Goal: Find specific page/section: Find specific page/section

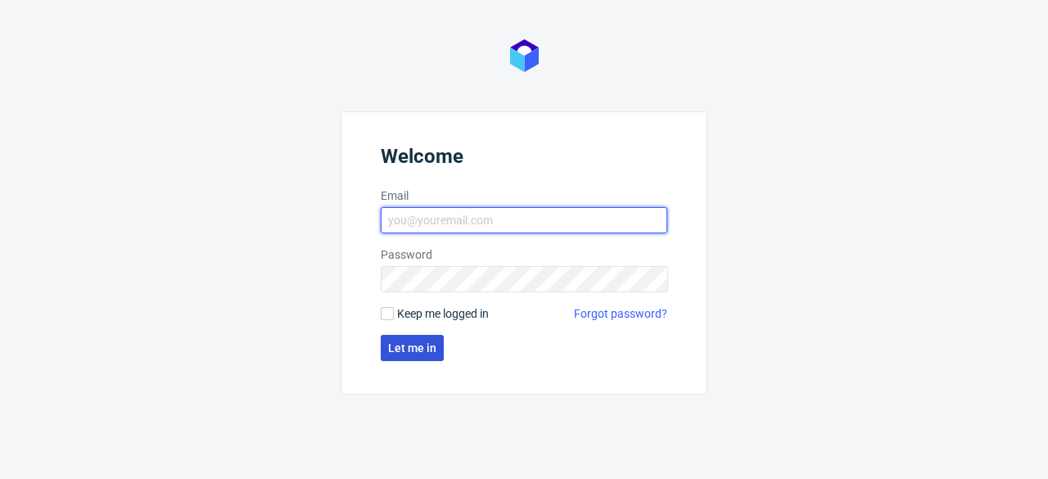
type input "[EMAIL_ADDRESS][DOMAIN_NAME]"
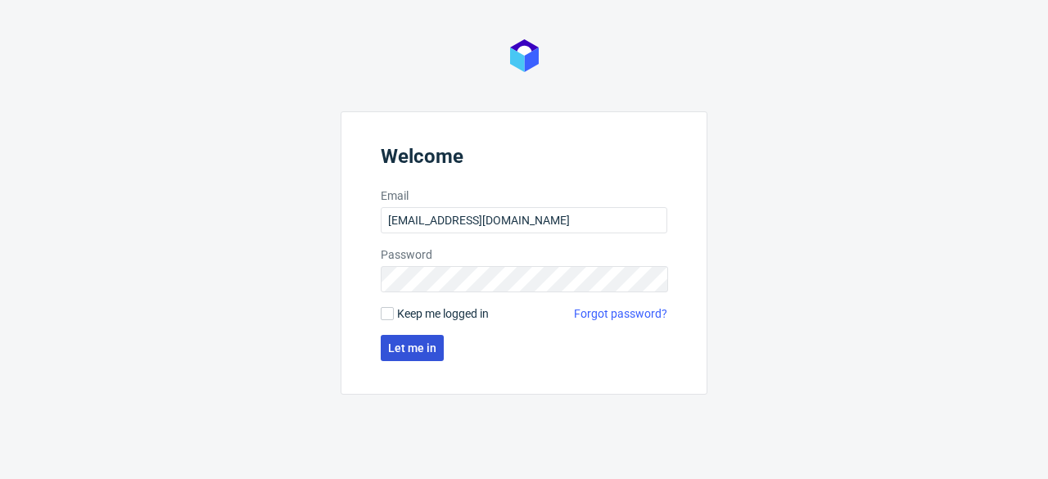
click at [408, 337] on button "Let me in" at bounding box center [412, 348] width 63 height 26
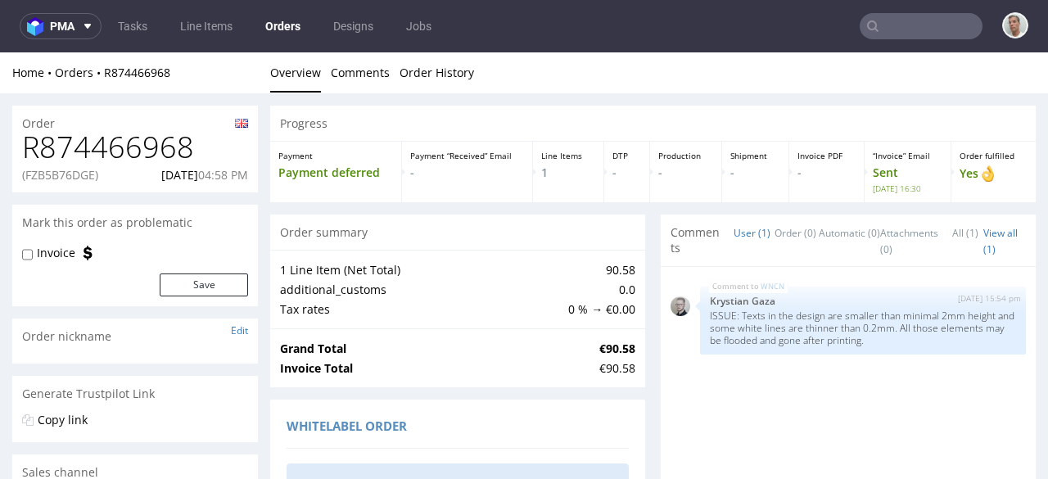
click at [899, 20] on input "text" at bounding box center [921, 26] width 123 height 26
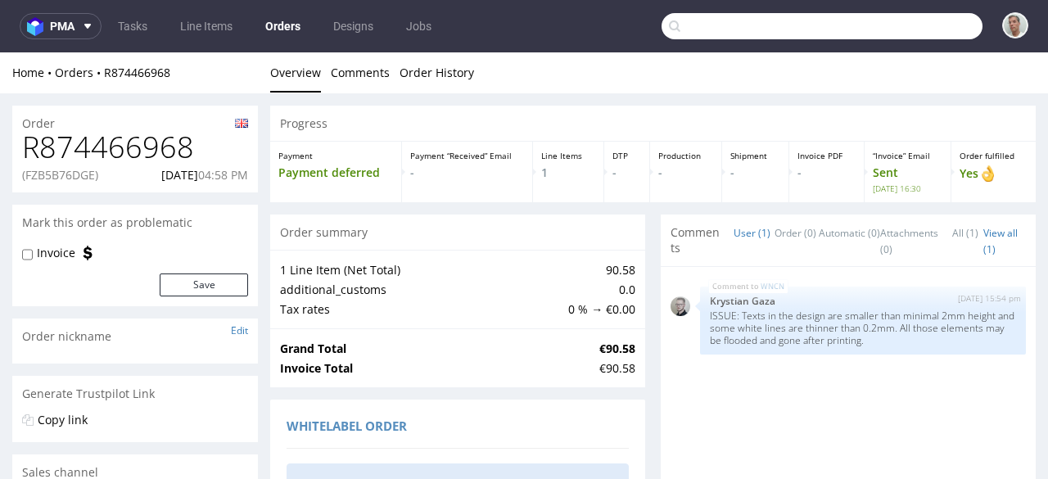
click at [899, 20] on input "text" at bounding box center [822, 26] width 321 height 26
paste input "FGC1EC0E0D"
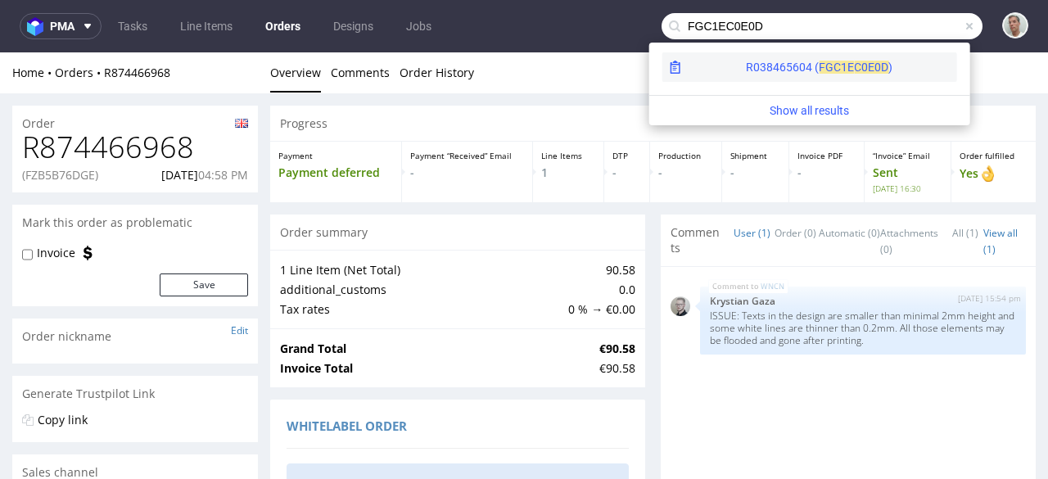
type input "FGC1EC0E0D"
click at [765, 59] on div "R038465604 ( FGC1E" at bounding box center [800, 67] width 108 height 16
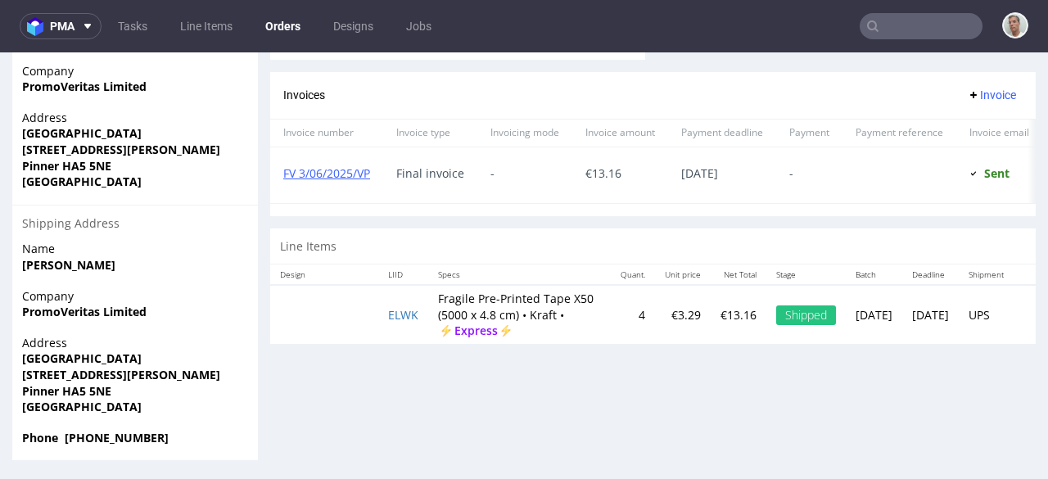
scroll to position [4, 0]
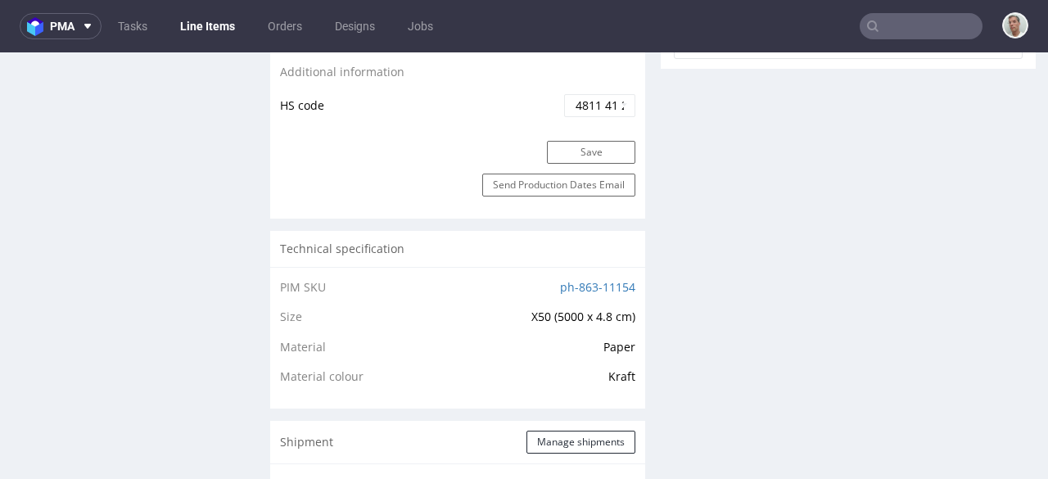
scroll to position [974, 0]
drag, startPoint x: 537, startPoint y: 283, endPoint x: 621, endPoint y: 284, distance: 83.5
click at [621, 284] on td "ph-863-11154" at bounding box center [529, 292] width 213 height 30
copy link "ph-863-11154"
